Goal: Find specific page/section: Find specific page/section

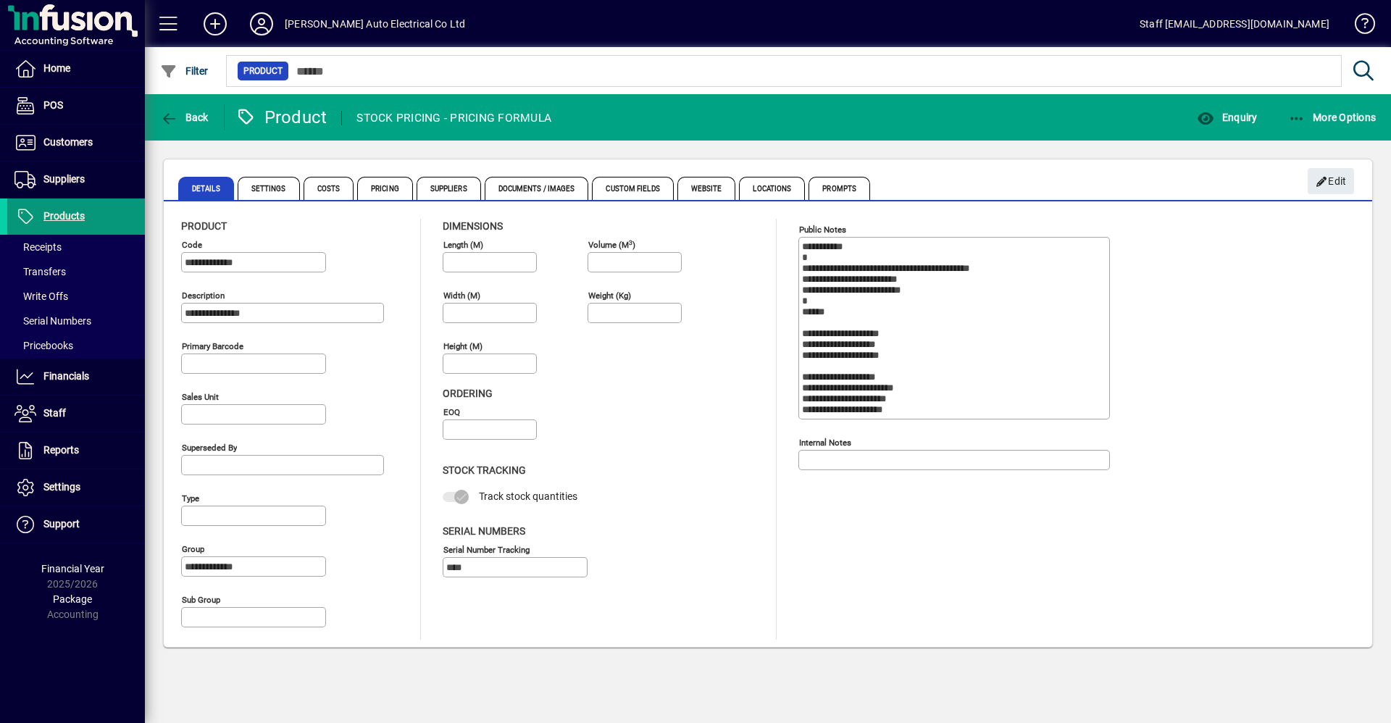
scroll to position [797, 0]
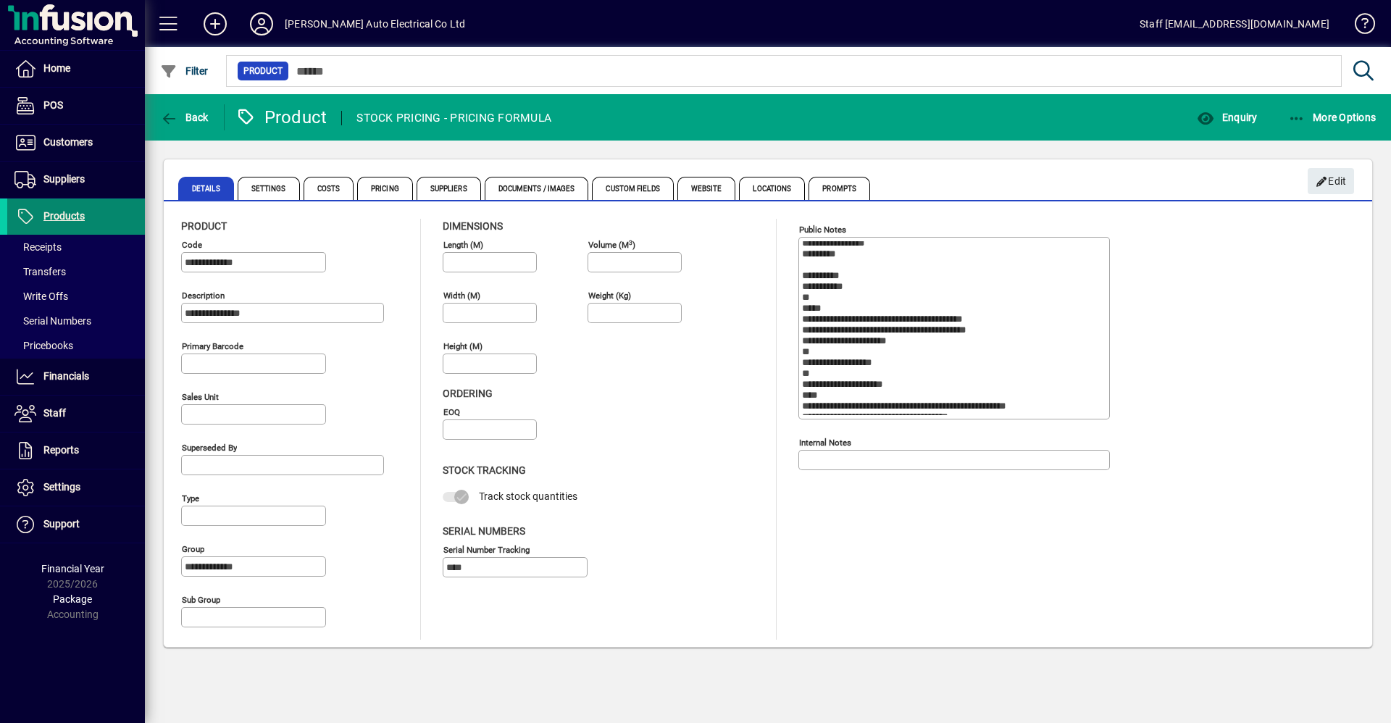
click at [85, 209] on span at bounding box center [76, 216] width 138 height 35
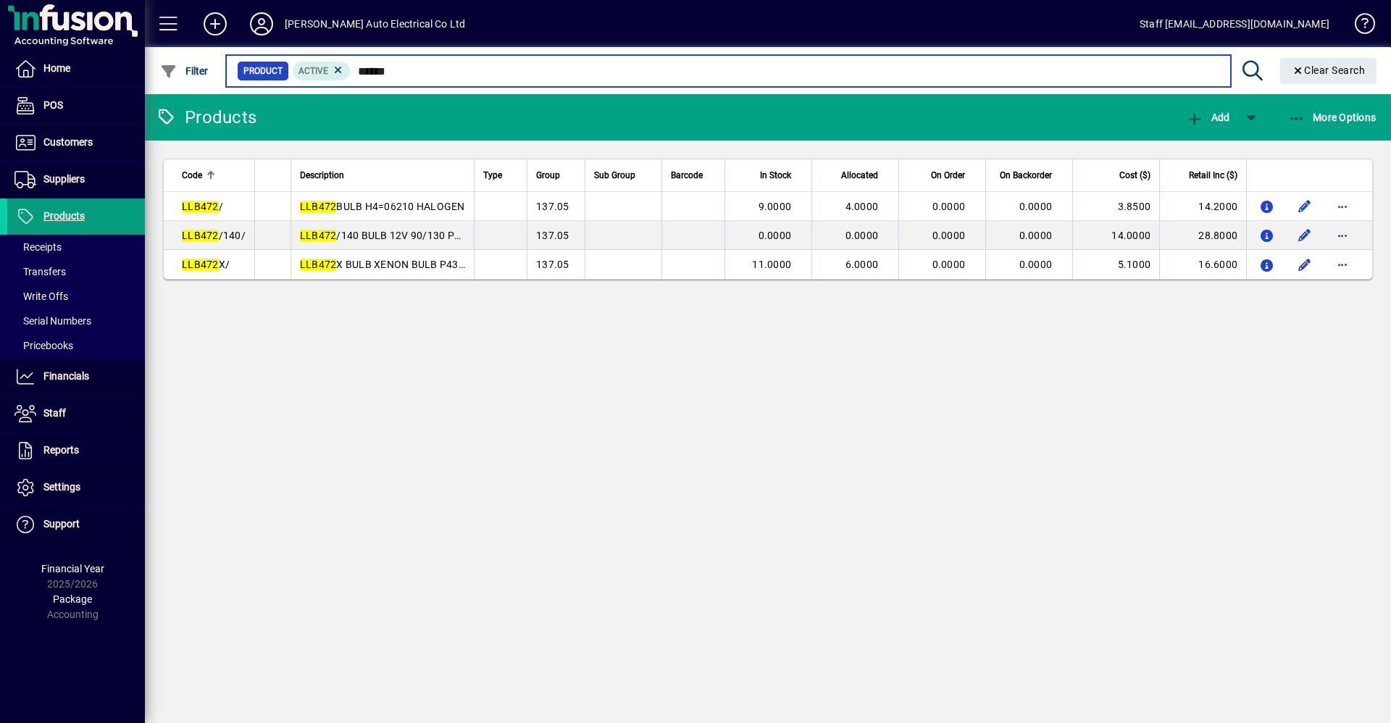
type input "******"
